Goal: Information Seeking & Learning: Learn about a topic

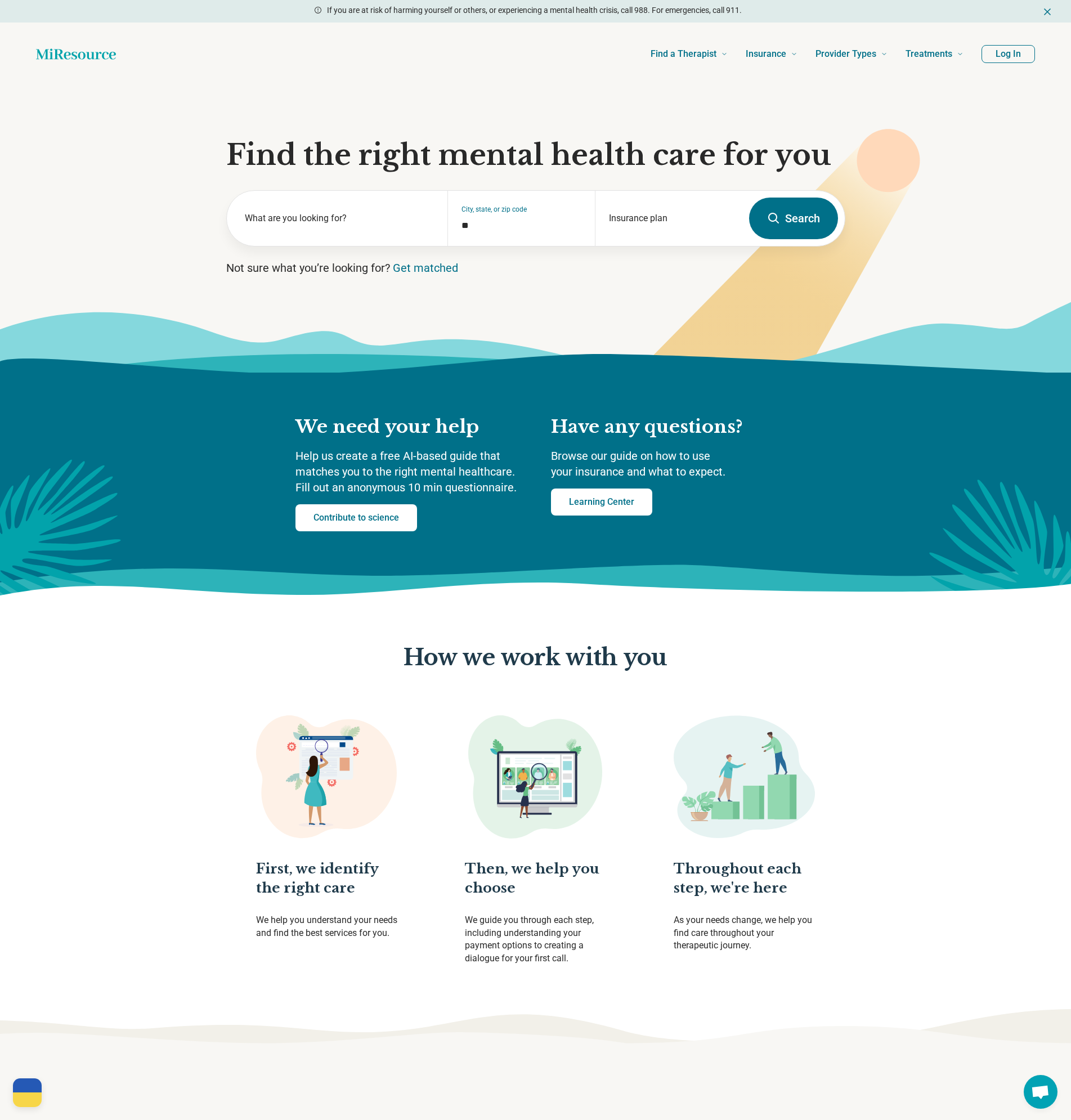
drag, startPoint x: 870, startPoint y: 867, endPoint x: 800, endPoint y: 463, distance: 410.0
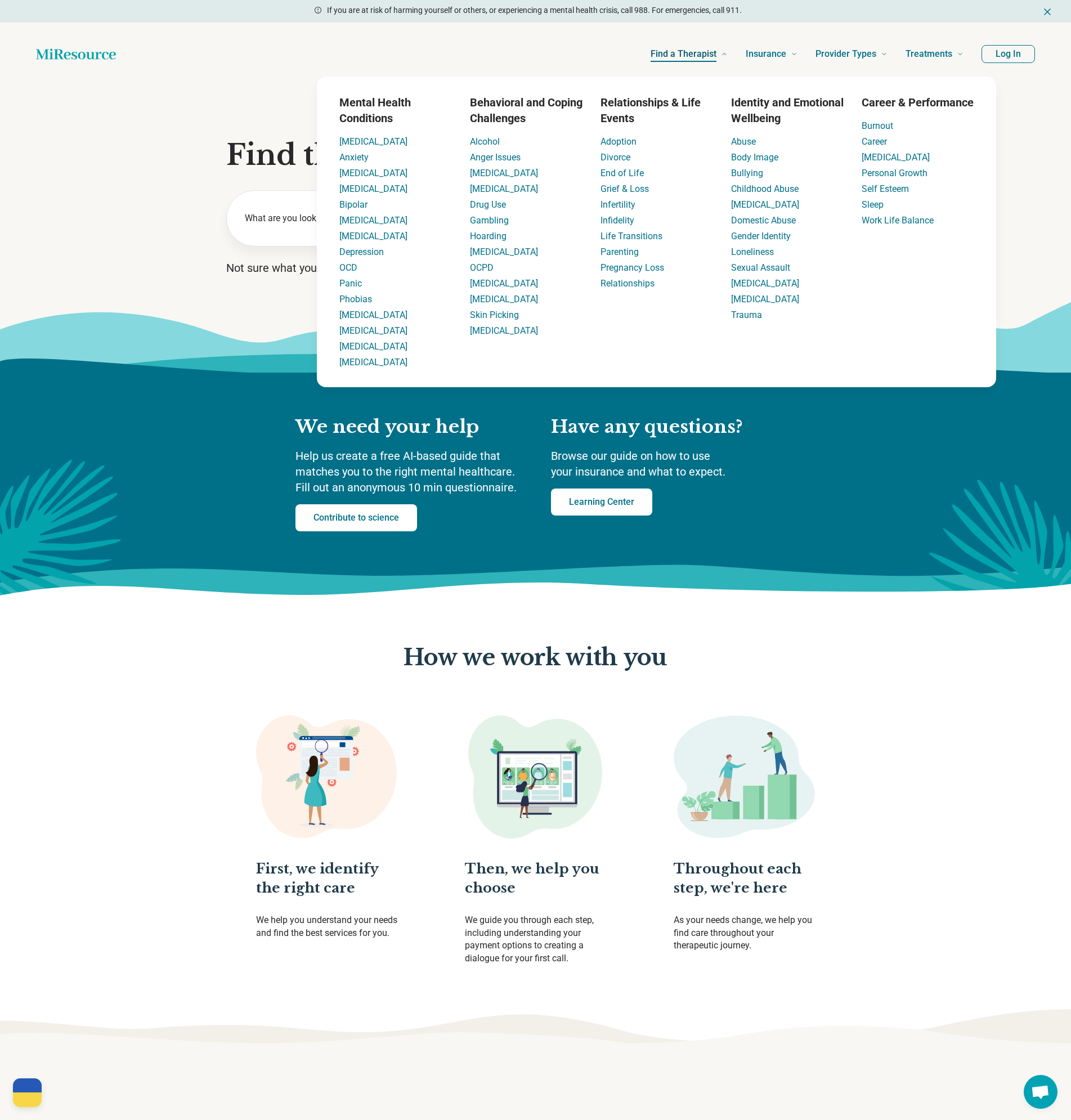
click at [679, 51] on span "Find a Therapist" at bounding box center [684, 54] width 66 height 16
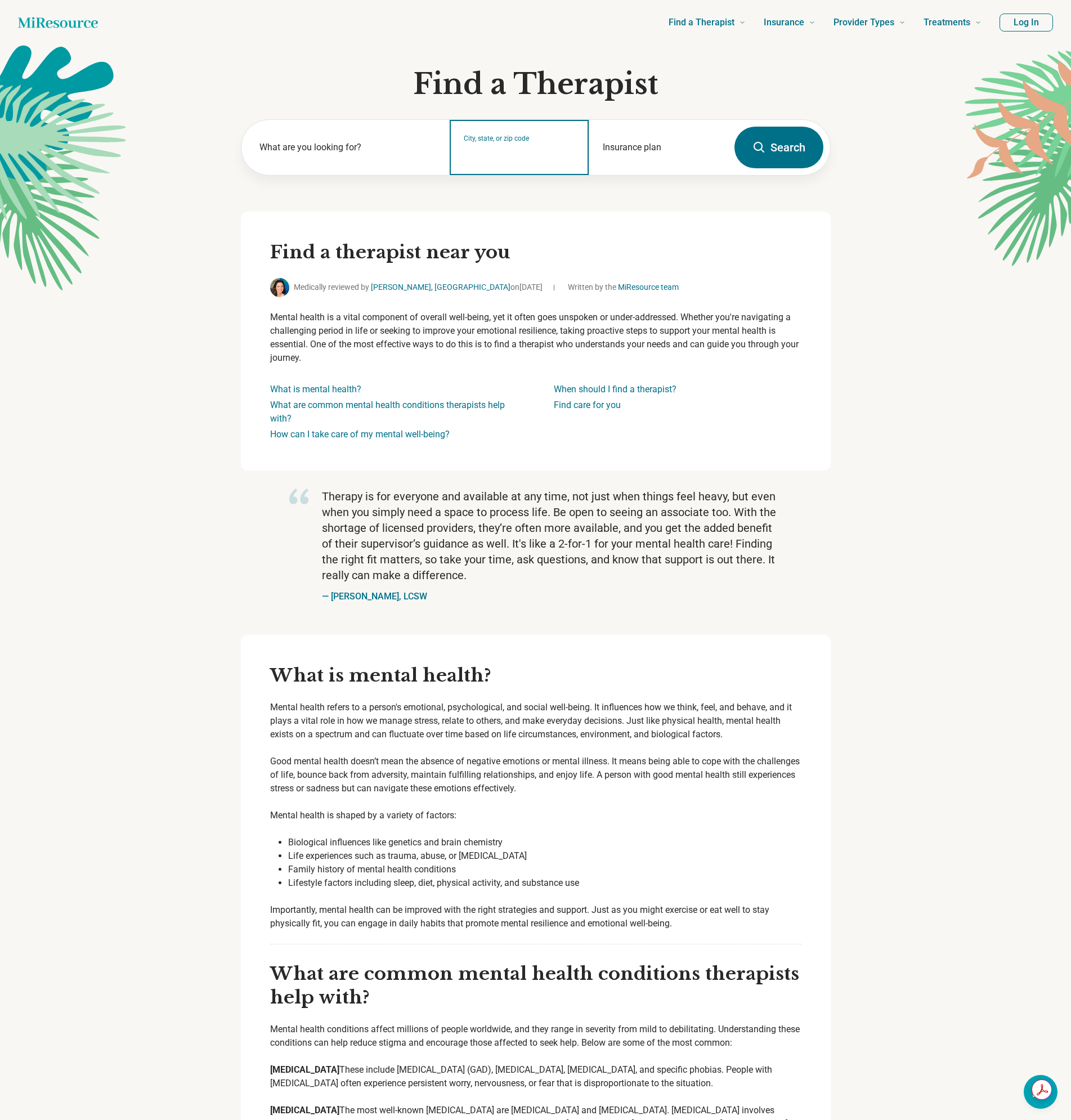
click at [494, 156] on input "City, state, or zip code" at bounding box center [519, 154] width 112 height 13
click at [483, 187] on div "[GEOGRAPHIC_DATA]" at bounding box center [567, 195] width 234 height 22
type input "**********"
click at [770, 141] on button "Search" at bounding box center [779, 147] width 89 height 42
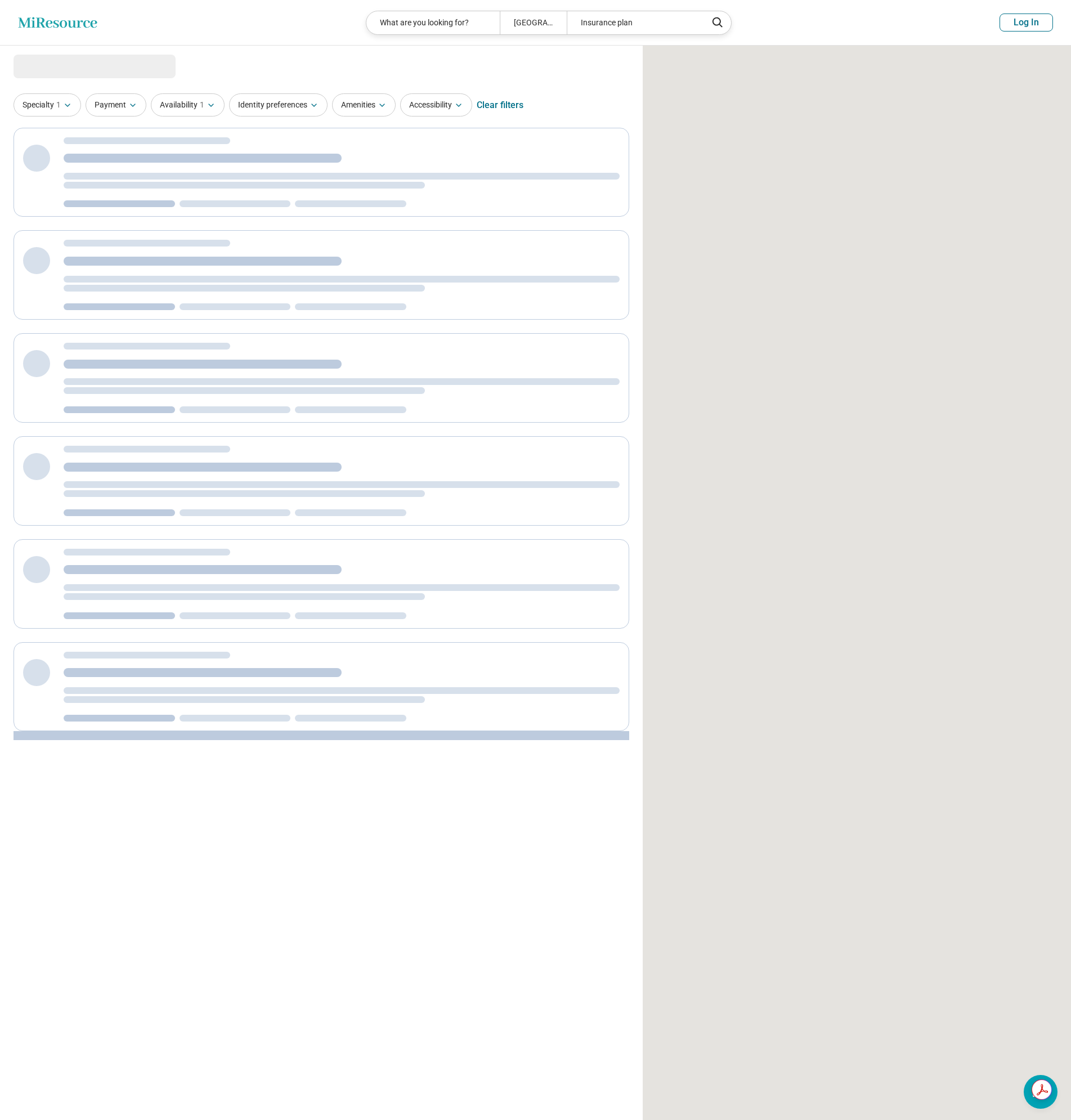
select select "***"
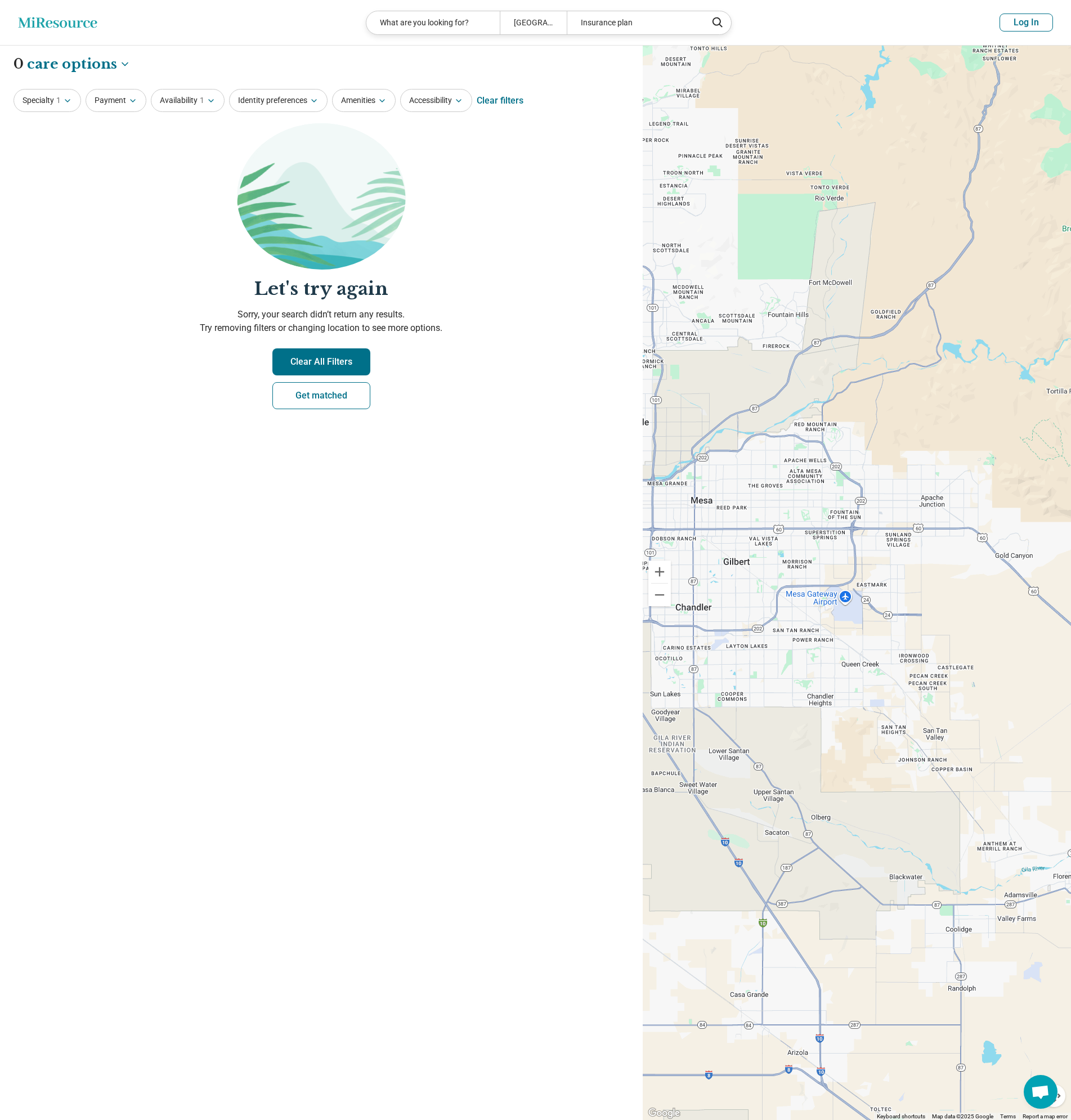
click at [68, 24] on icon "Miresource logo" at bounding box center [57, 22] width 79 height 12
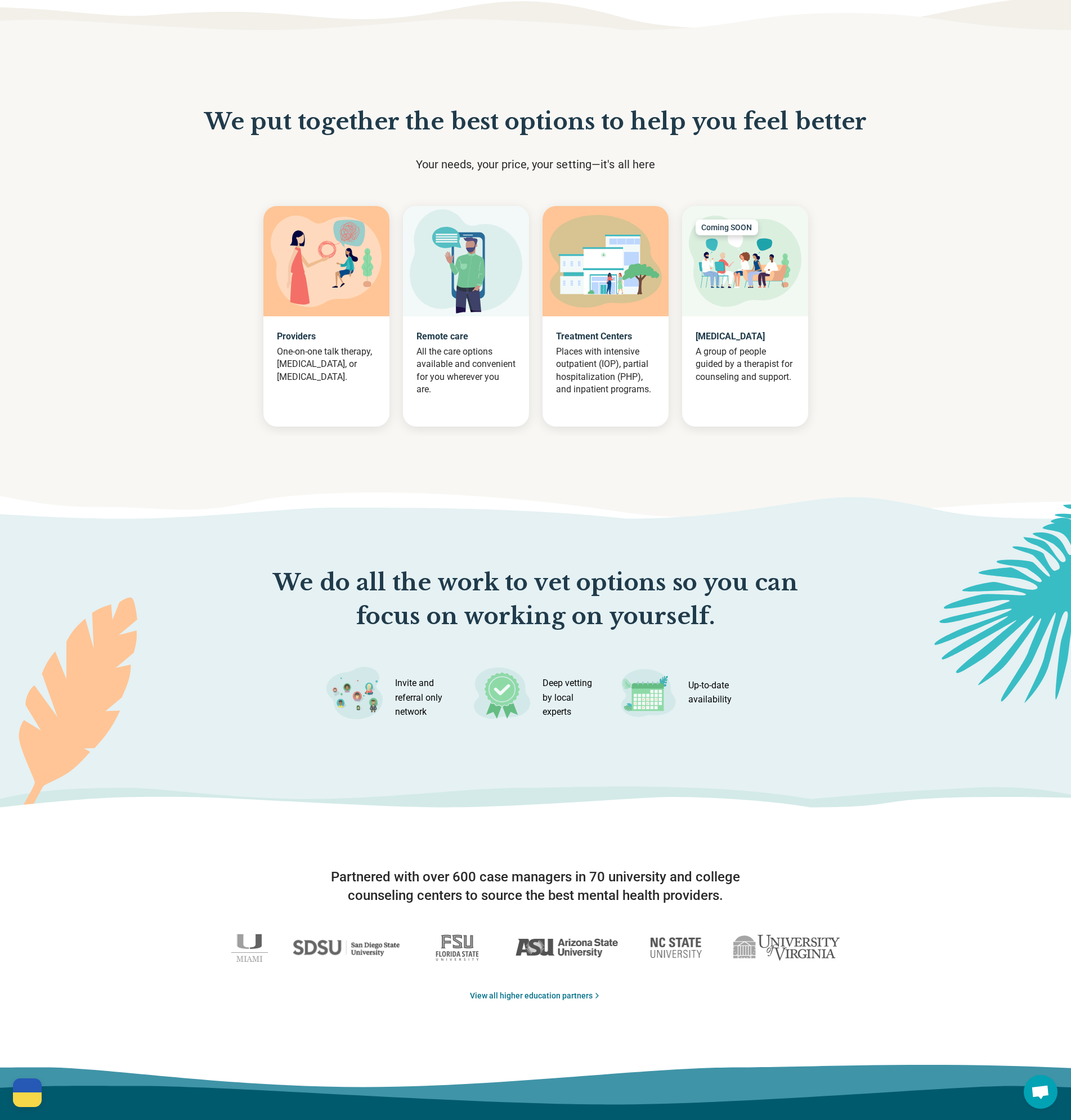
scroll to position [1235, 0]
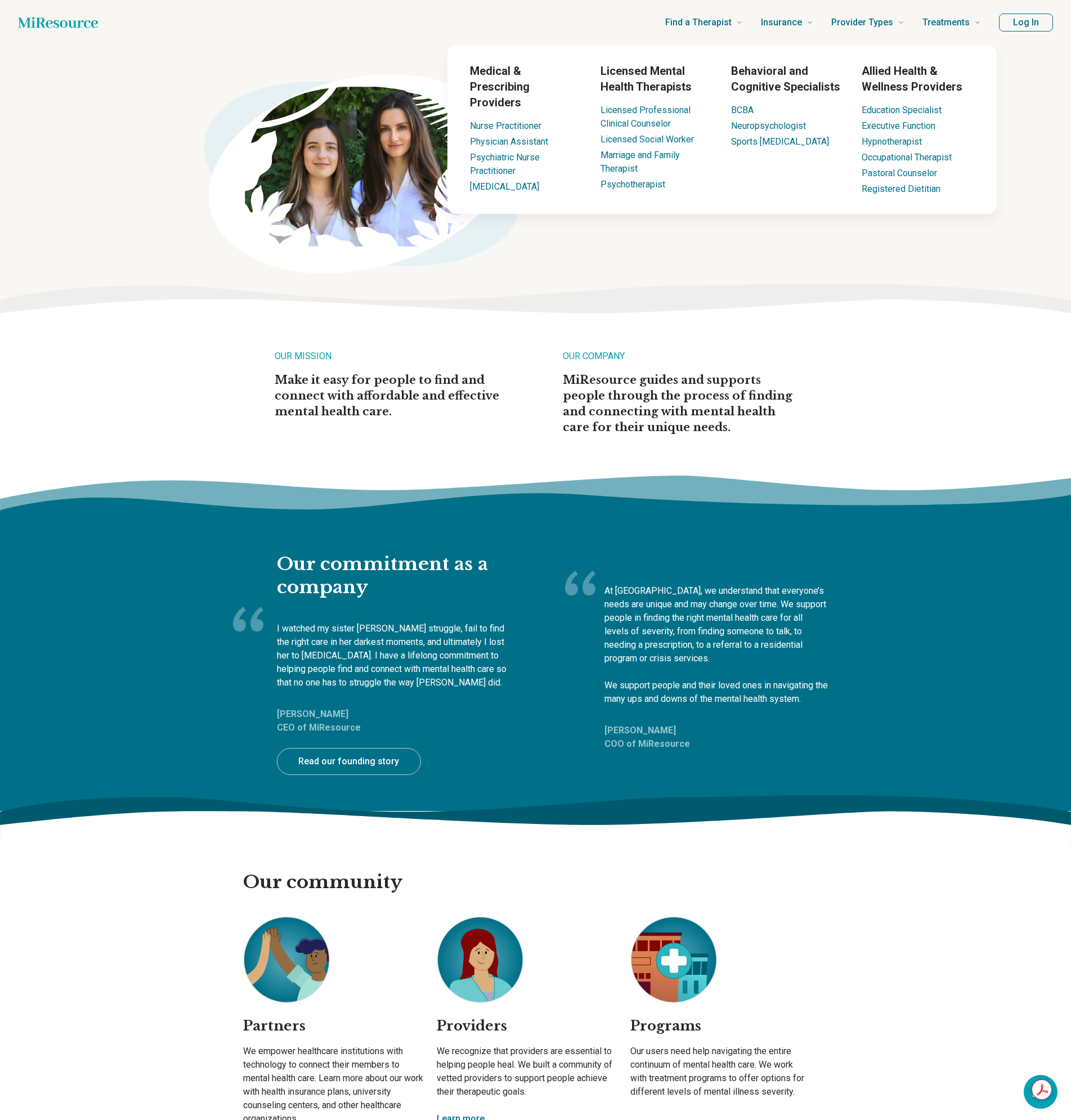
click at [655, 116] on li "Licensed Professional Clinical Counselor" at bounding box center [657, 117] width 112 height 27
click at [663, 108] on link "Licensed Professional Clinical Counselor" at bounding box center [645, 116] width 90 height 24
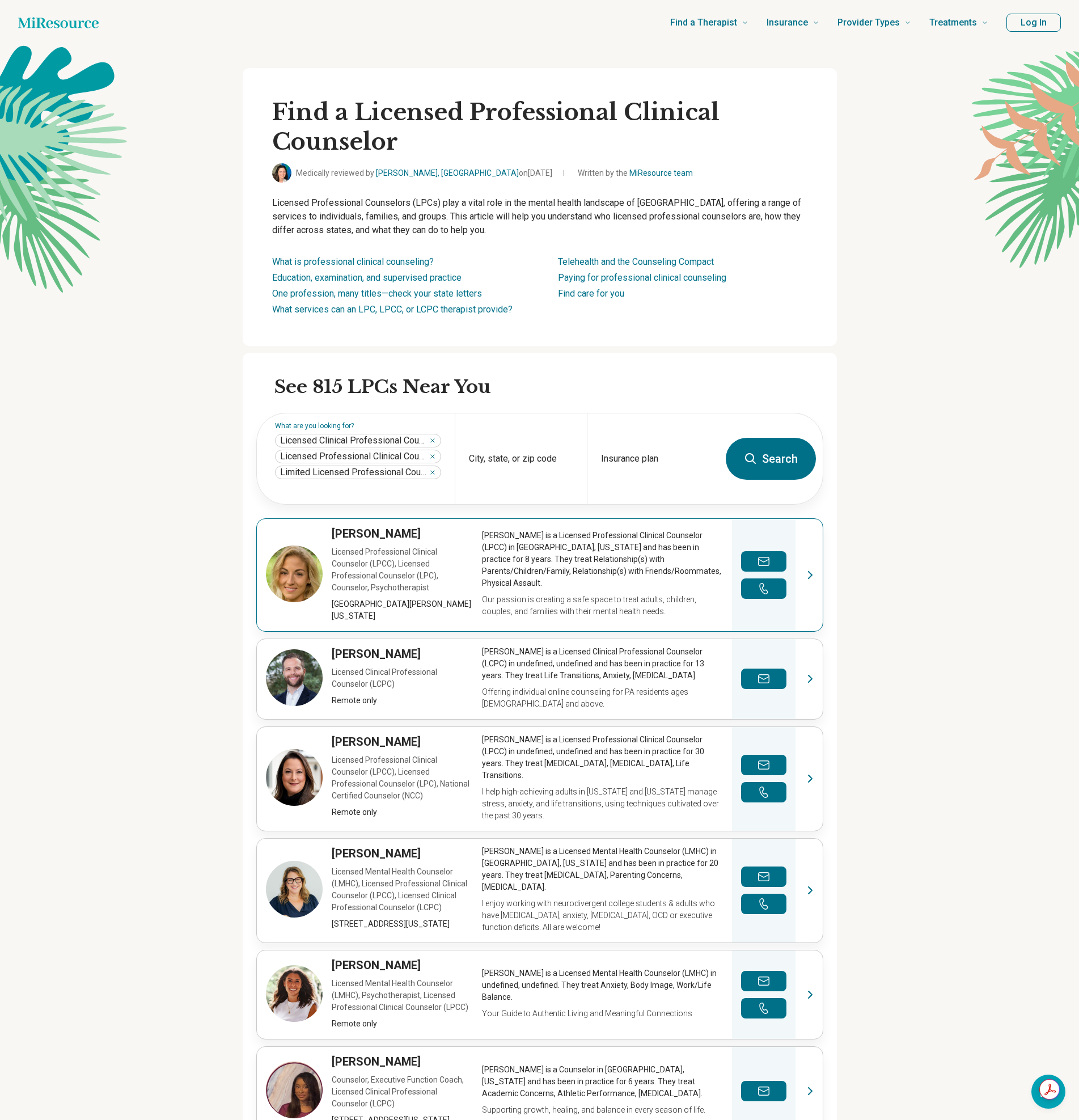
click at [385, 535] on link "View profile" at bounding box center [540, 574] width 566 height 112
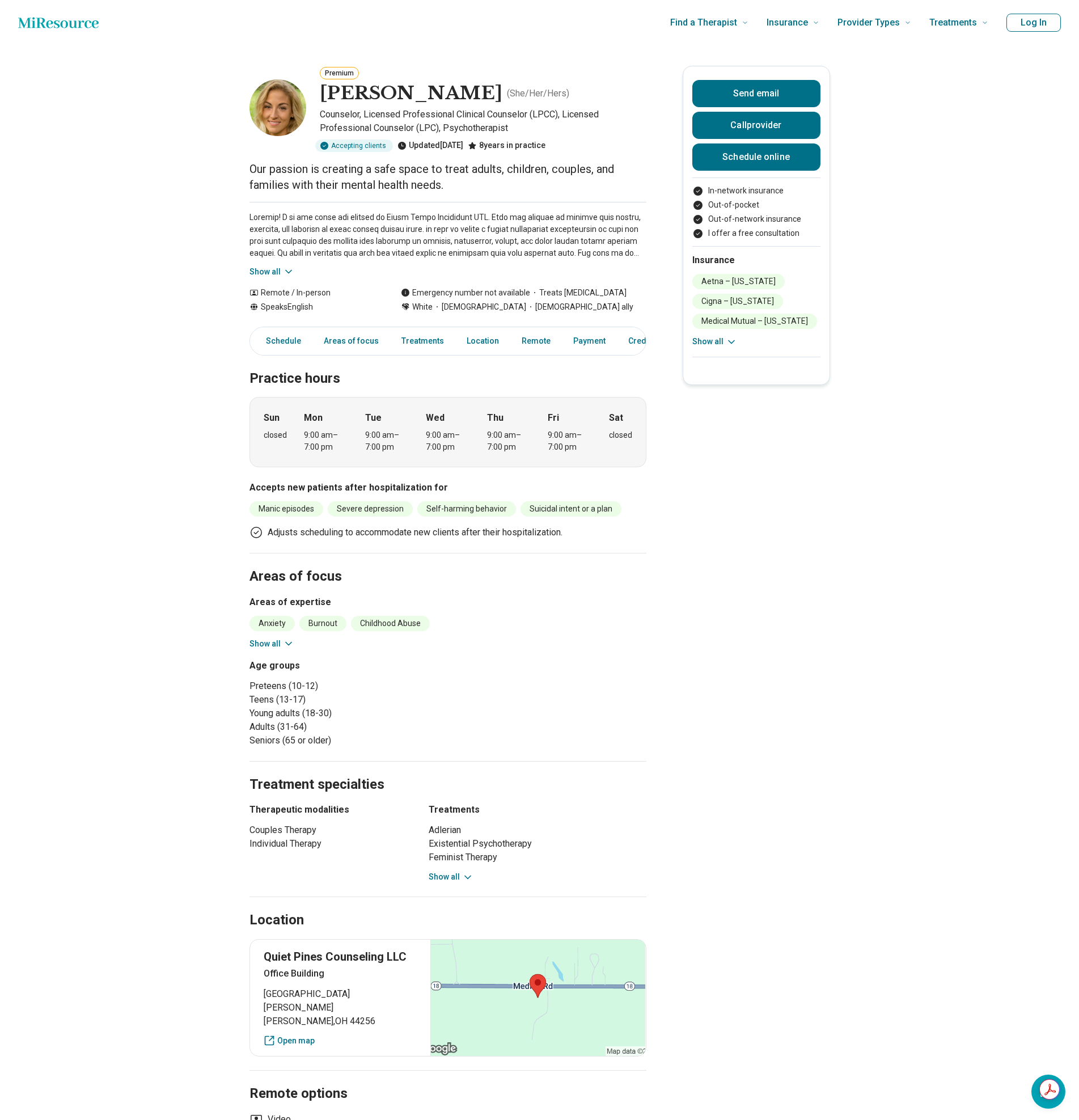
click at [279, 267] on button "Show all" at bounding box center [272, 271] width 45 height 12
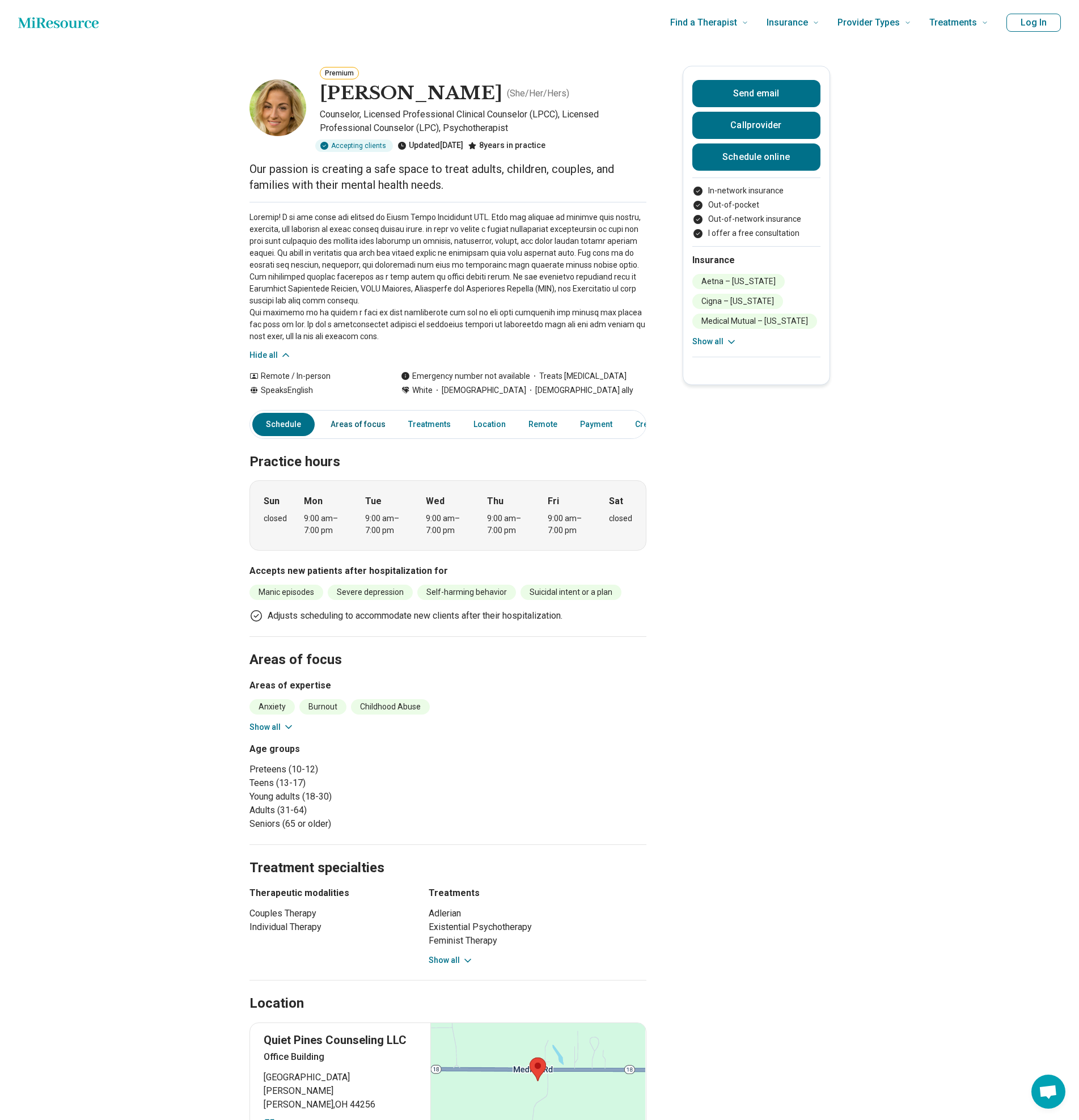
click at [350, 427] on link "Areas of focus" at bounding box center [358, 424] width 68 height 23
